Goal: Information Seeking & Learning: Find specific fact

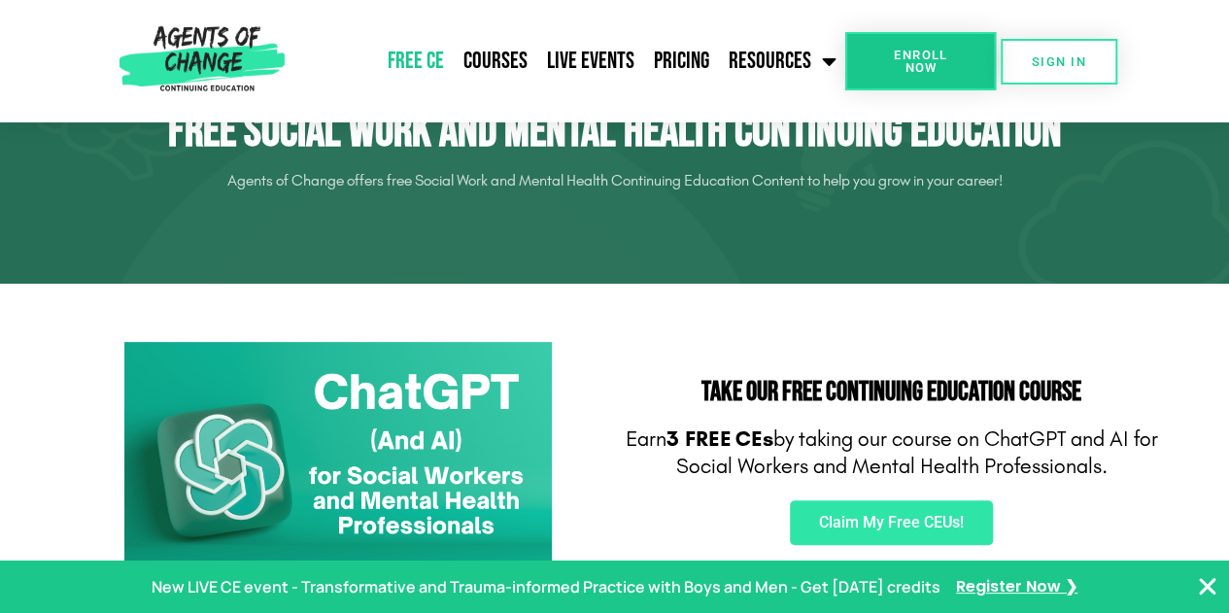
scroll to position [291, 0]
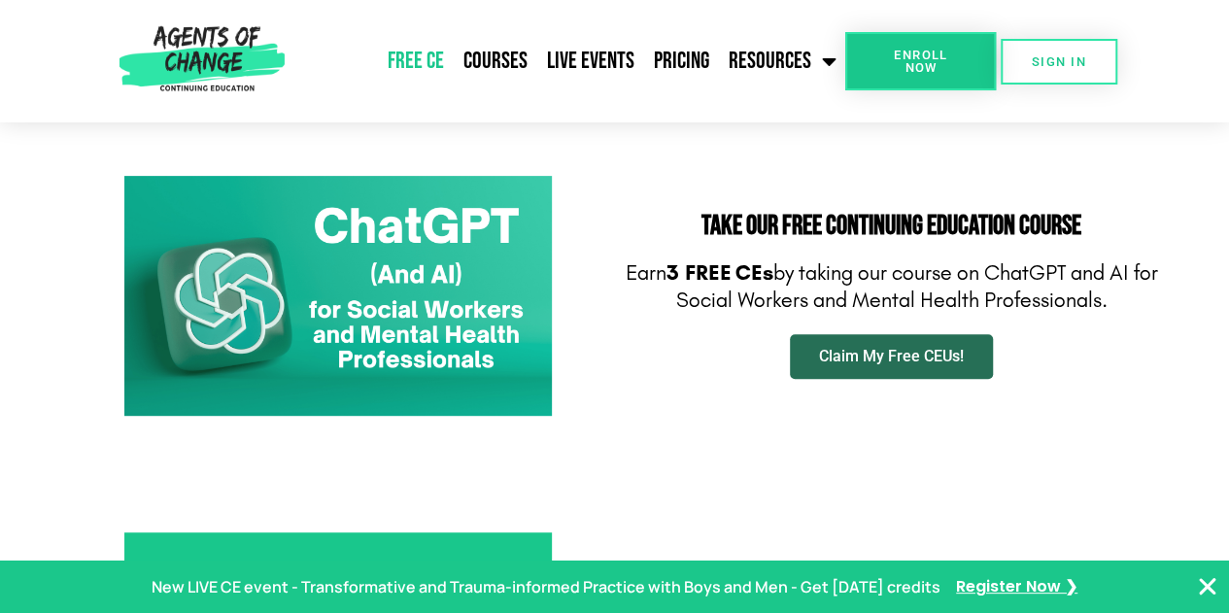
click at [935, 368] on link "Claim My Free CEUs!" at bounding box center [891, 356] width 203 height 45
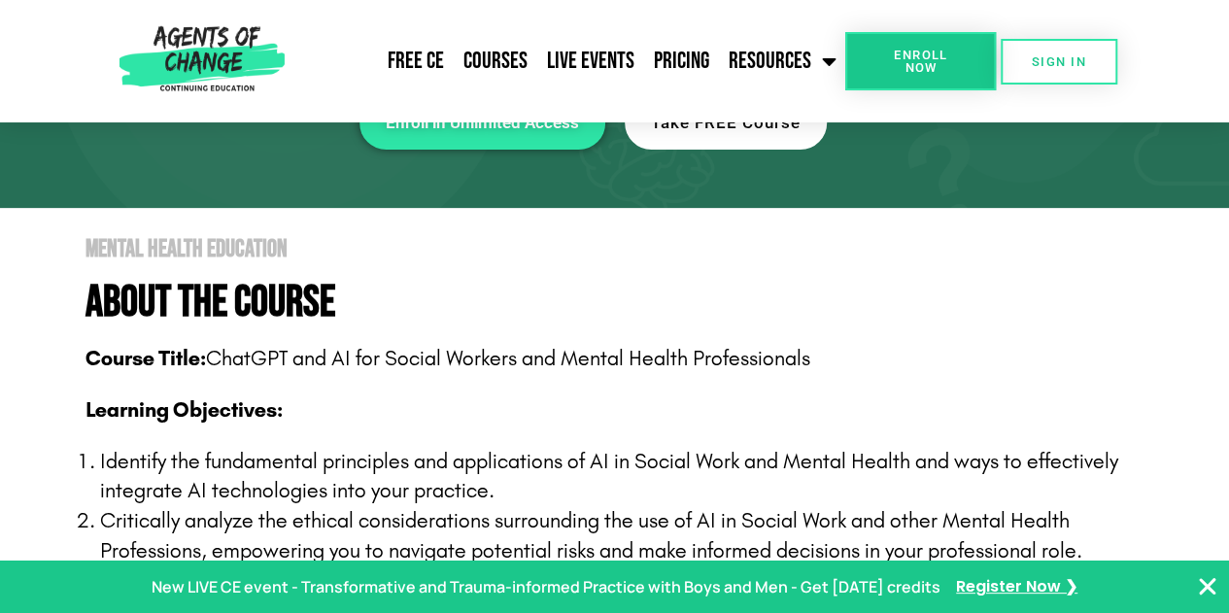
scroll to position [291, 0]
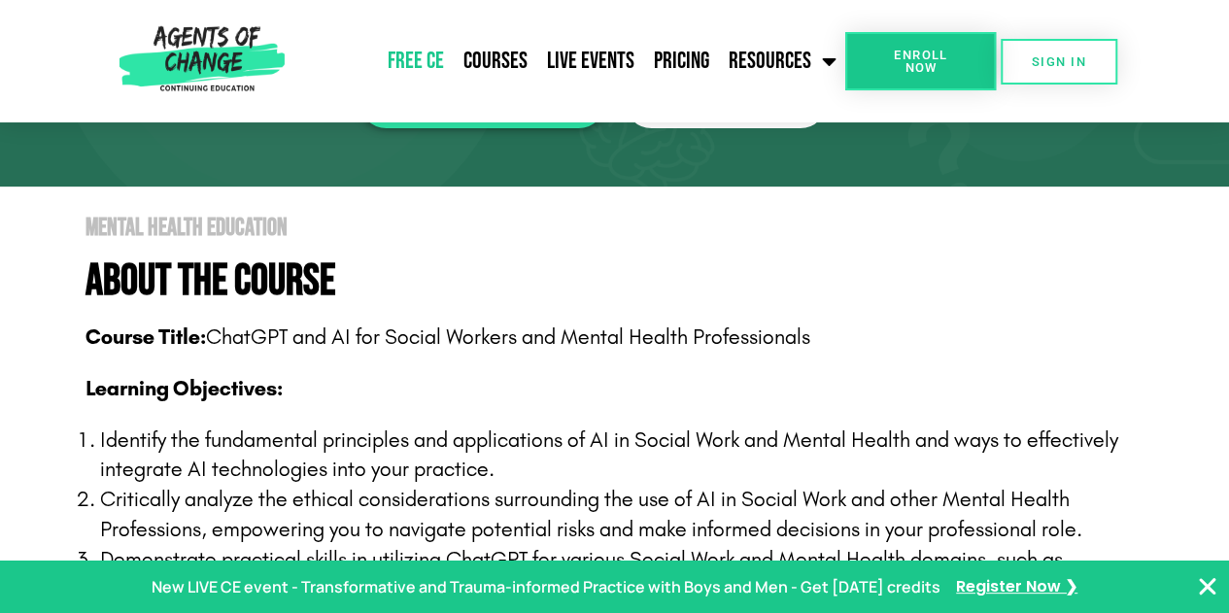
click at [405, 68] on link "Free CE" at bounding box center [416, 61] width 76 height 49
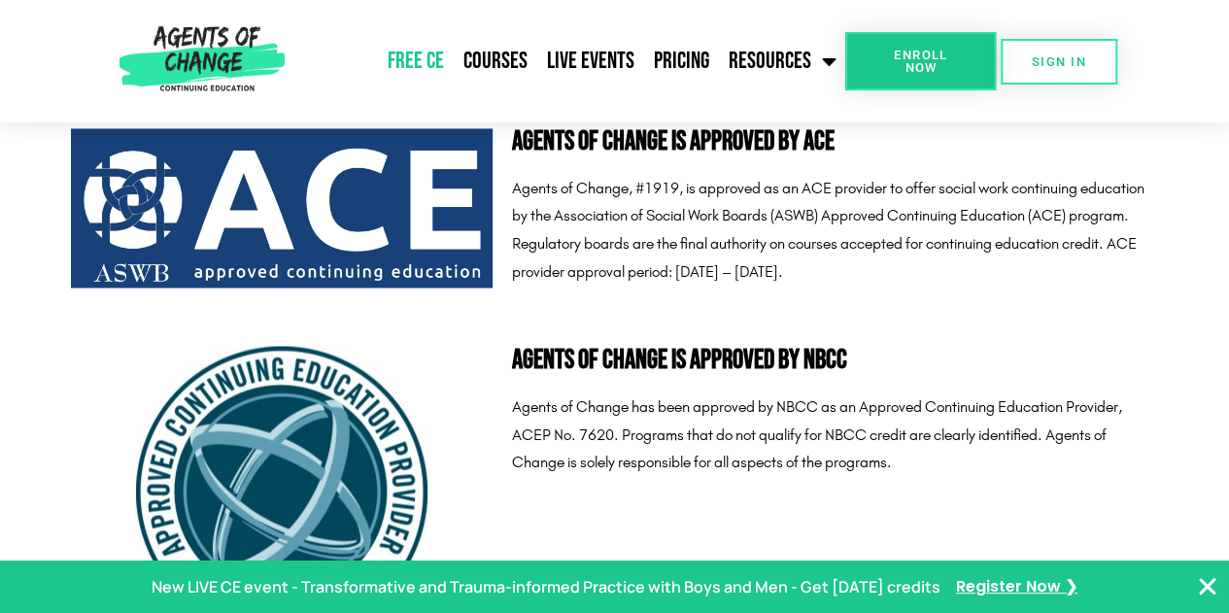
scroll to position [5344, 0]
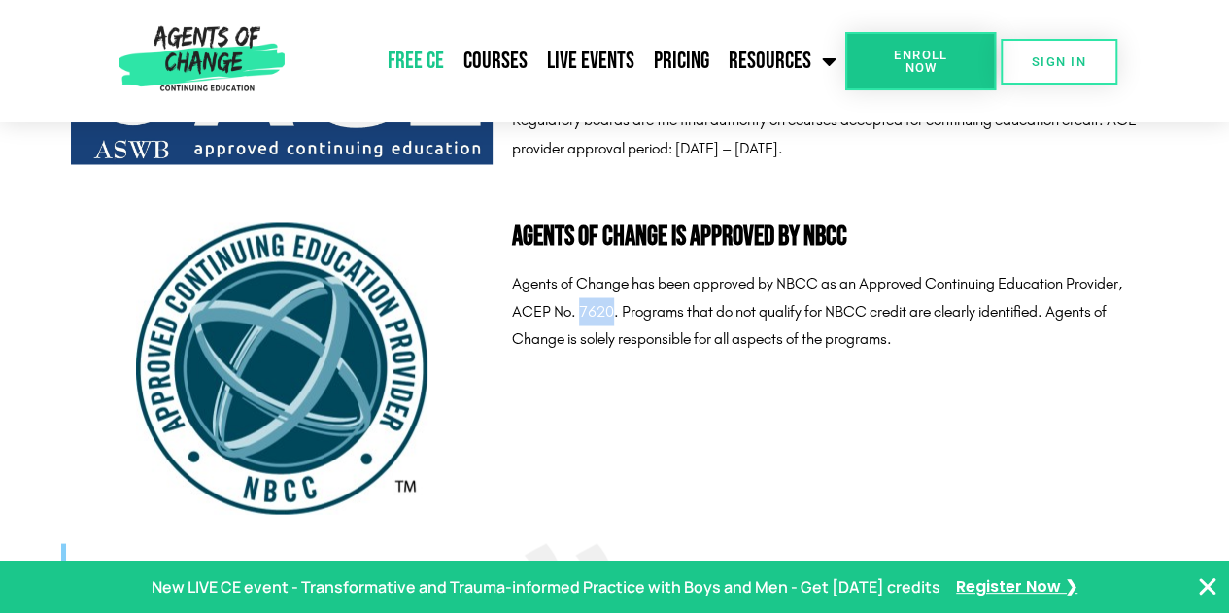
drag, startPoint x: 581, startPoint y: 312, endPoint x: 611, endPoint y: 309, distance: 30.3
click at [611, 309] on p "Agents of Change has been approved by NBCC as an Approved Continuing Education …" at bounding box center [835, 311] width 646 height 84
copy p "7620"
click at [665, 285] on p "Agents of Change has been approved by NBCC as an Approved Continuing Education …" at bounding box center [835, 311] width 646 height 84
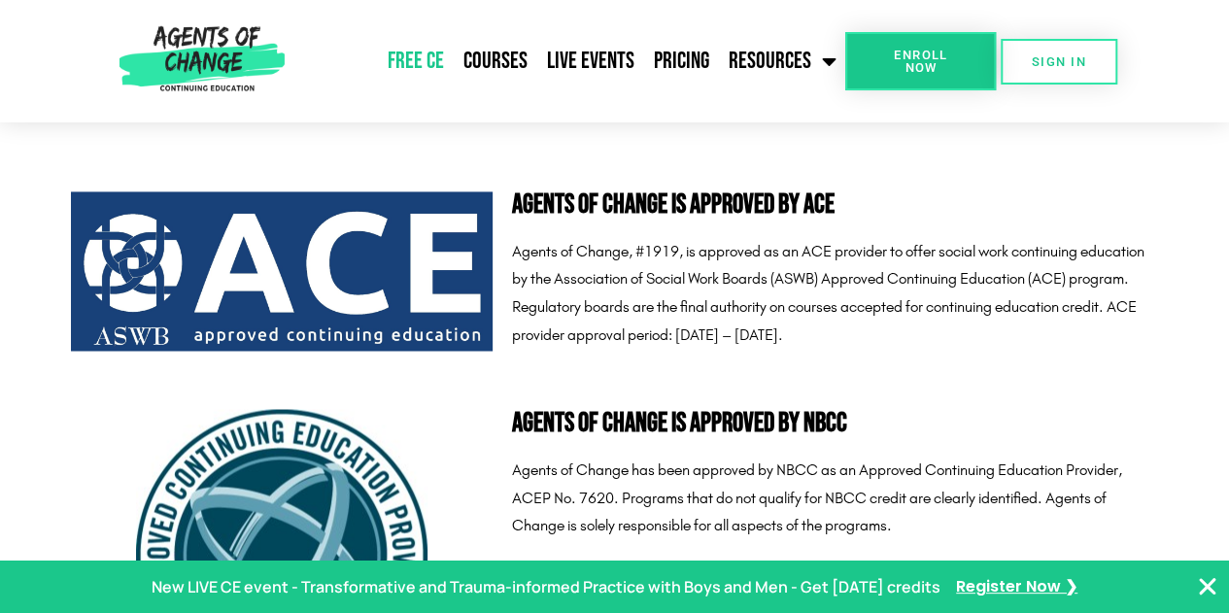
scroll to position [5150, 0]
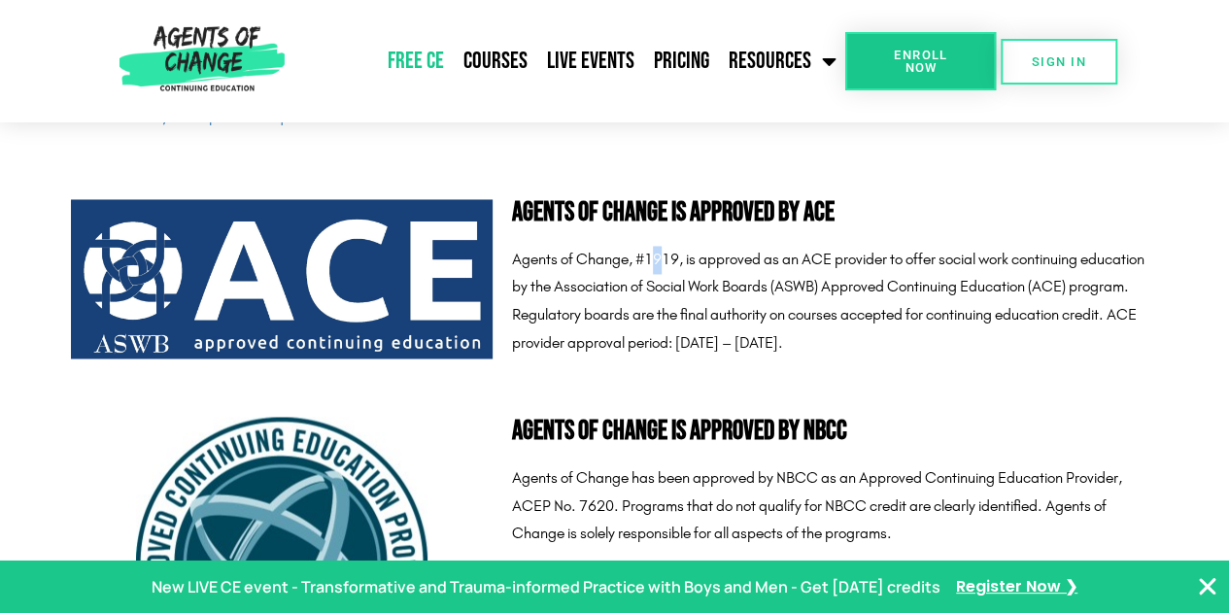
click at [665, 257] on p "Agents of Change, #1919, is approved as an ACE provider to offer social work co…" at bounding box center [835, 302] width 646 height 112
click at [653, 257] on p "Agents of Change, #1919, is approved as an ACE provider to offer social work co…" at bounding box center [835, 302] width 646 height 112
click at [645, 257] on p "Agents of Change, #1919, is approved as an ACE provider to offer social work co…" at bounding box center [835, 302] width 646 height 112
drag, startPoint x: 645, startPoint y: 257, endPoint x: 679, endPoint y: 256, distance: 34.1
click at [679, 256] on p "Agents of Change, #1919, is approved as an ACE provider to offer social work co…" at bounding box center [835, 302] width 646 height 112
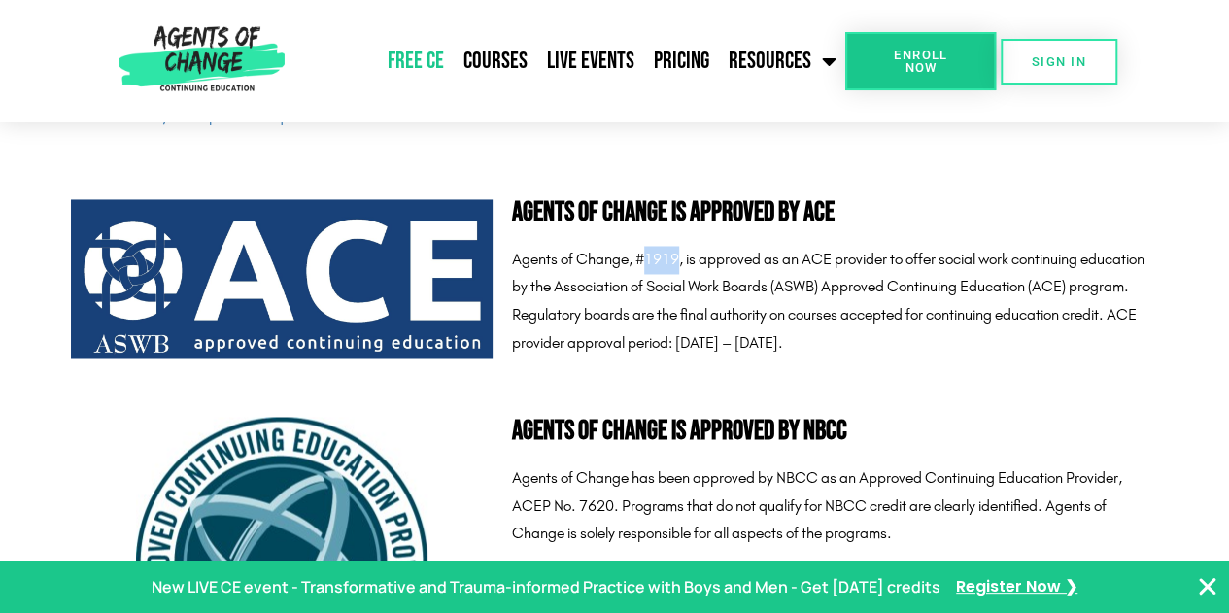
copy p "1919"
